Goal: Task Accomplishment & Management: Use online tool/utility

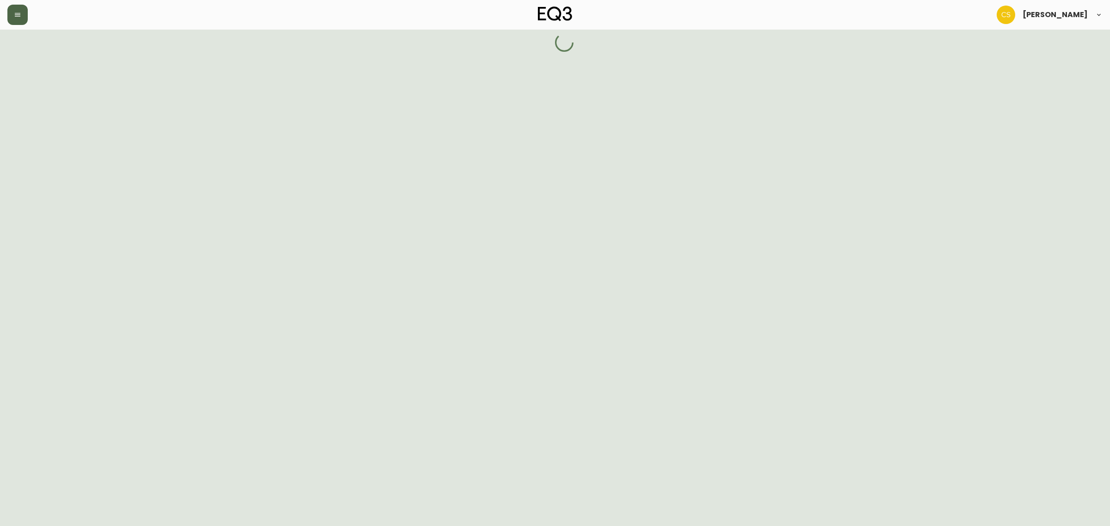
click at [17, 10] on button "button" at bounding box center [17, 15] width 20 height 20
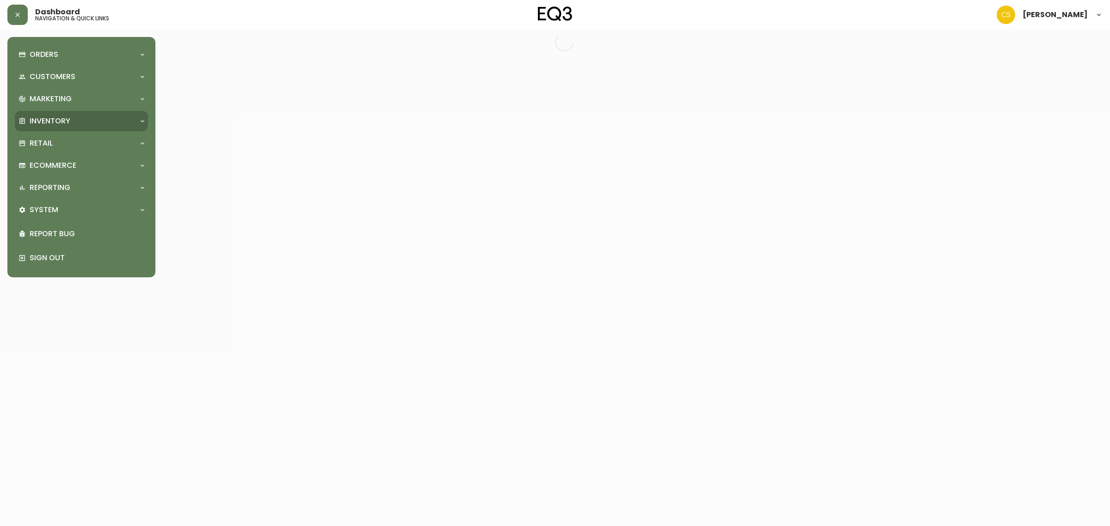
click at [61, 123] on p "Inventory" at bounding box center [50, 121] width 41 height 10
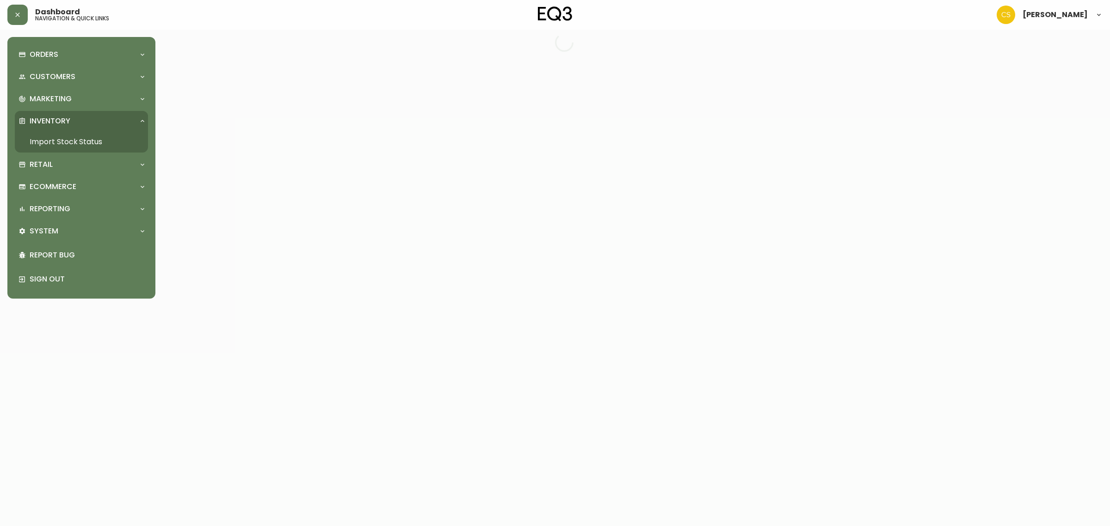
click at [67, 137] on link "Import Stock Status" at bounding box center [81, 141] width 133 height 21
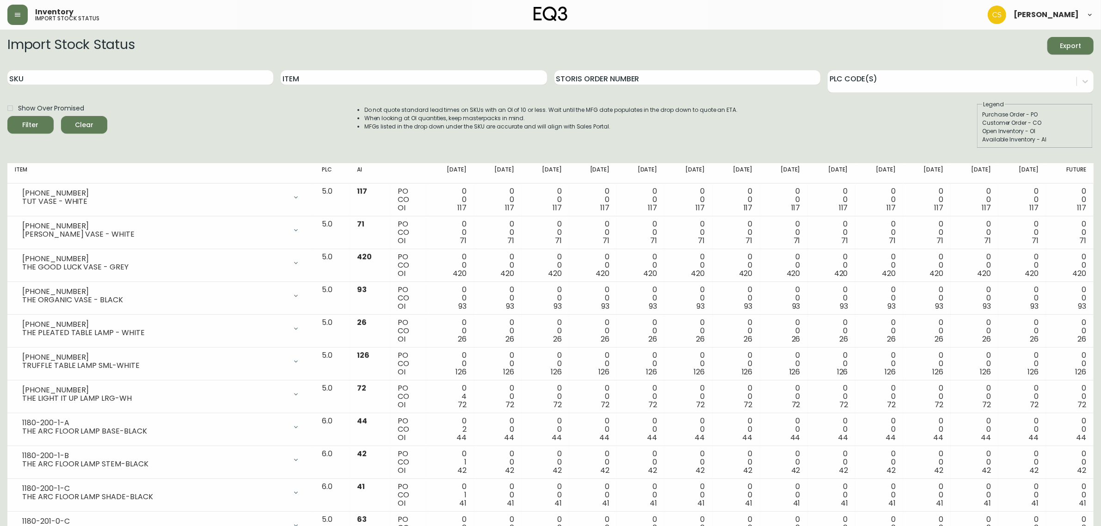
click at [347, 69] on div "Item" at bounding box center [414, 78] width 266 height 30
click at [347, 72] on input "Item" at bounding box center [414, 77] width 266 height 15
click at [7, 116] on button "Filter" at bounding box center [30, 125] width 46 height 18
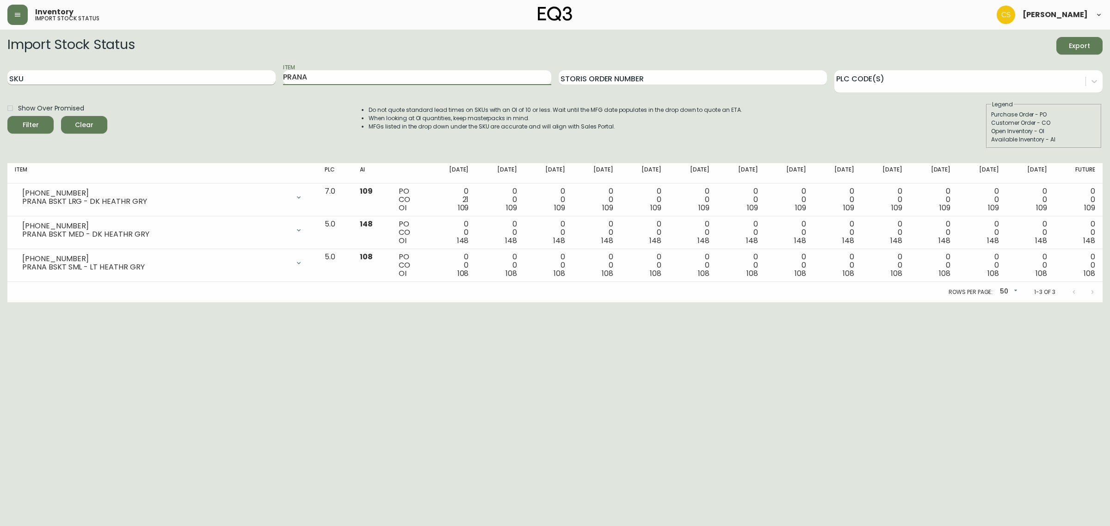
drag, startPoint x: 322, startPoint y: 77, endPoint x: 271, endPoint y: 74, distance: 50.5
click at [271, 74] on div "SKU Item PRANA Storis Order Number PLC Code(s)" at bounding box center [554, 78] width 1095 height 30
type input "RIAD"
click at [7, 116] on button "Filter" at bounding box center [30, 125] width 46 height 18
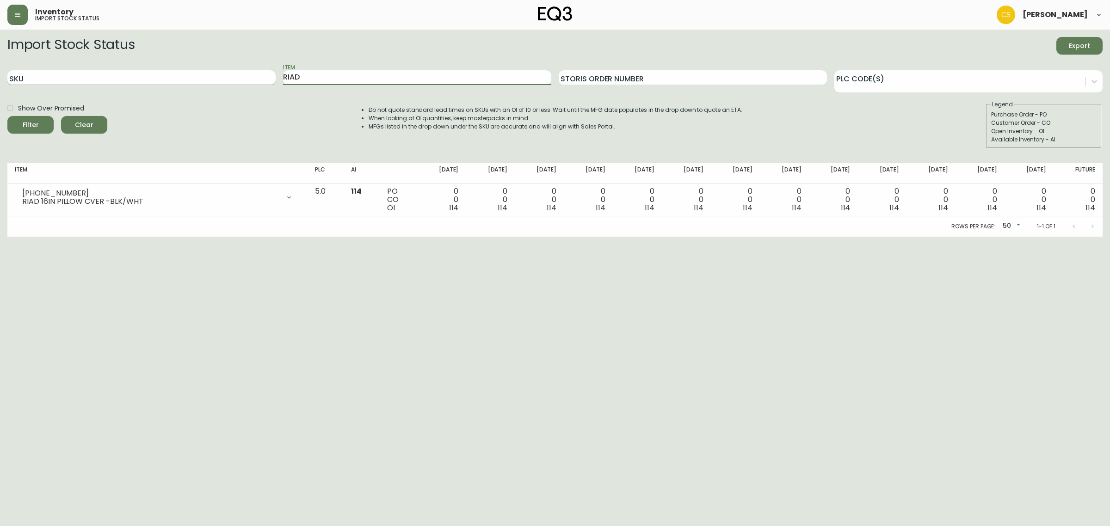
drag, startPoint x: 317, startPoint y: 80, endPoint x: 262, endPoint y: 77, distance: 55.1
click at [262, 77] on div "SKU Item RIAD Storis Order Number PLC Code(s)" at bounding box center [554, 78] width 1095 height 30
type input "SEEJKER"
click at [0, 68] on main "Import Stock Status Export SKU SEEJKER Item Storis Order Number PLC Code(s) Sho…" at bounding box center [555, 133] width 1110 height 207
click at [313, 79] on input "Item" at bounding box center [417, 77] width 268 height 15
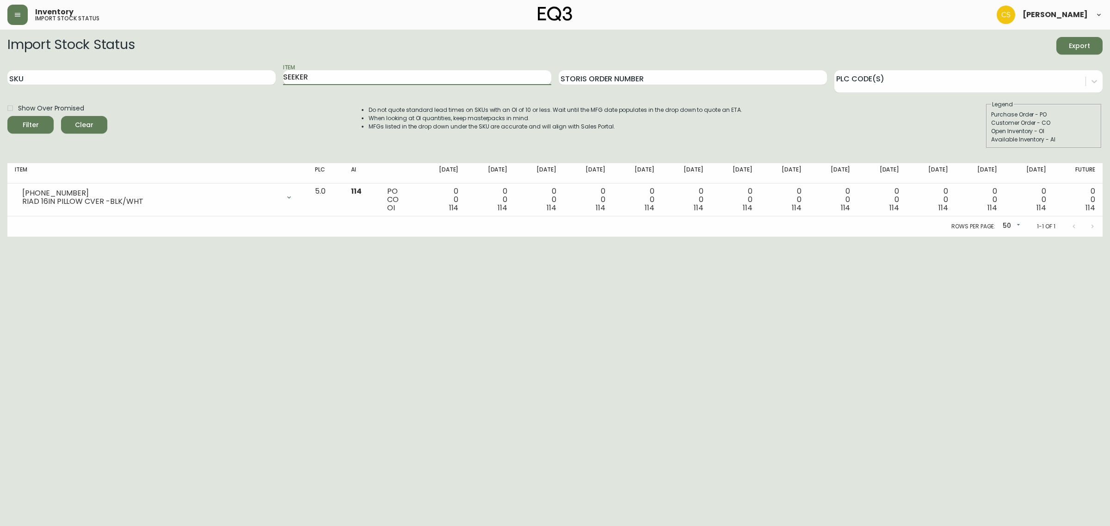
click at [7, 116] on button "Filter" at bounding box center [30, 125] width 46 height 18
drag, startPoint x: 345, startPoint y: 76, endPoint x: 262, endPoint y: 76, distance: 82.3
click at [262, 76] on div "SKU Item SEEKER Storis Order Number PLC Code(s)" at bounding box center [554, 78] width 1095 height 30
type input "SCOOP"
click at [7, 116] on button "Filter" at bounding box center [30, 125] width 46 height 18
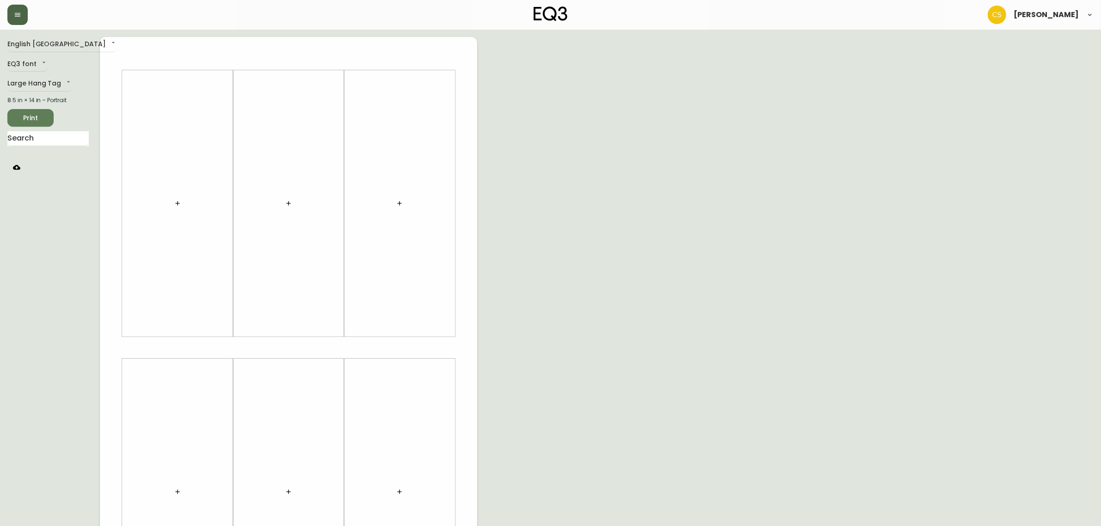
click at [19, 15] on icon "button" at bounding box center [17, 14] width 7 height 7
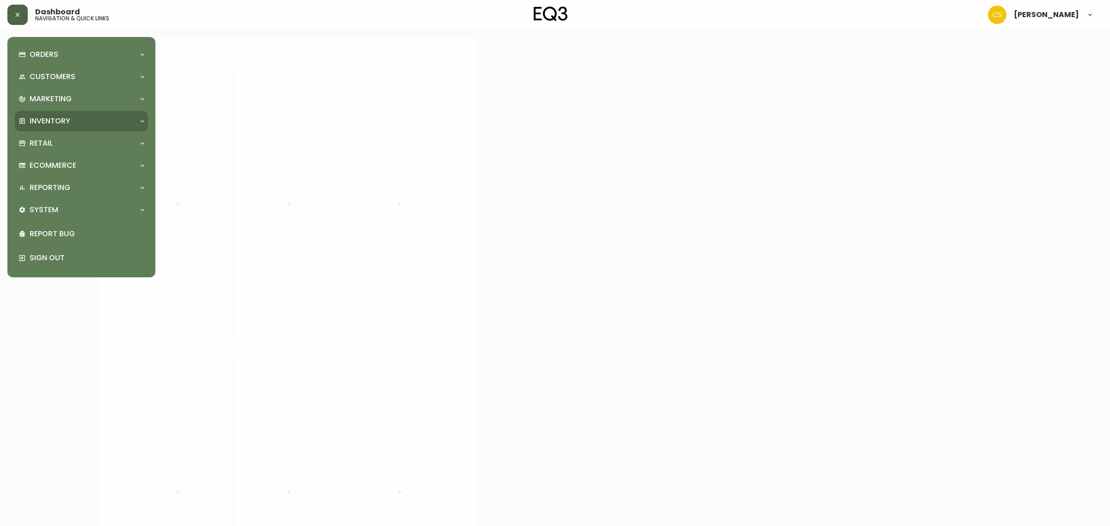
click at [60, 119] on p "Inventory" at bounding box center [50, 121] width 41 height 10
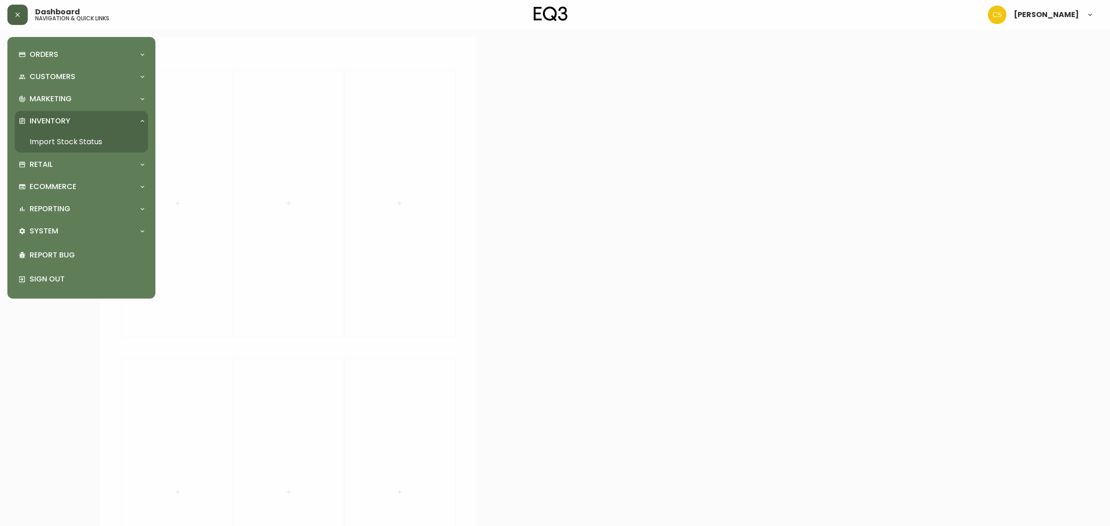
click at [63, 137] on link "Import Stock Status" at bounding box center [81, 141] width 133 height 21
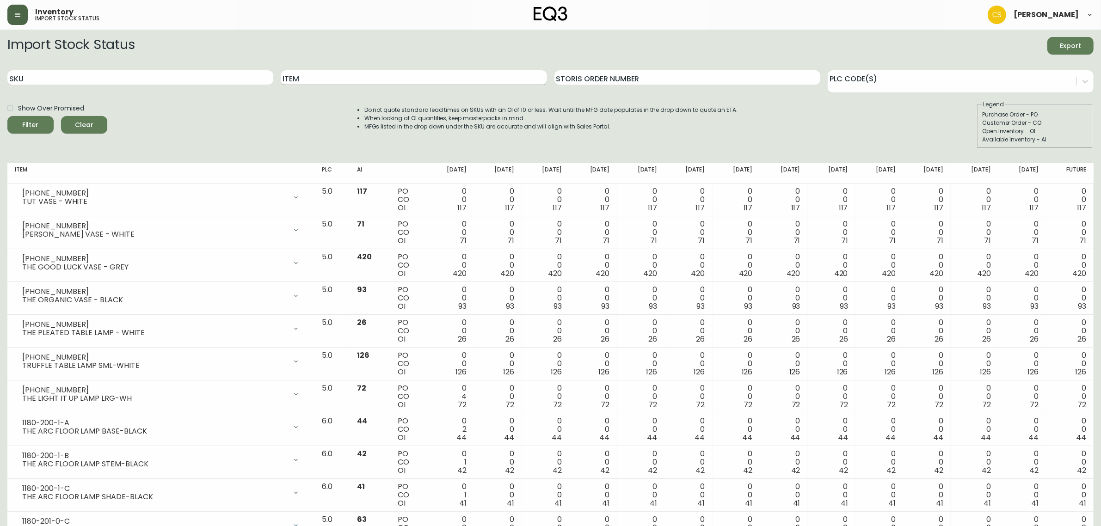
click at [314, 82] on input "Item" at bounding box center [414, 77] width 266 height 15
type input "PR"
